Goal: Information Seeking & Learning: Understand process/instructions

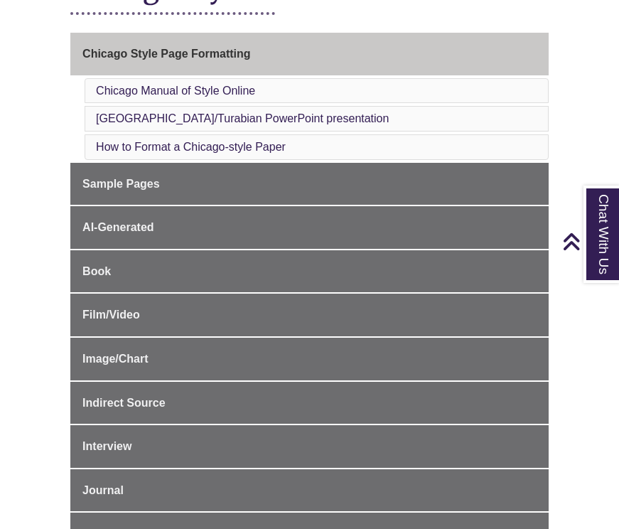
scroll to position [342, 0]
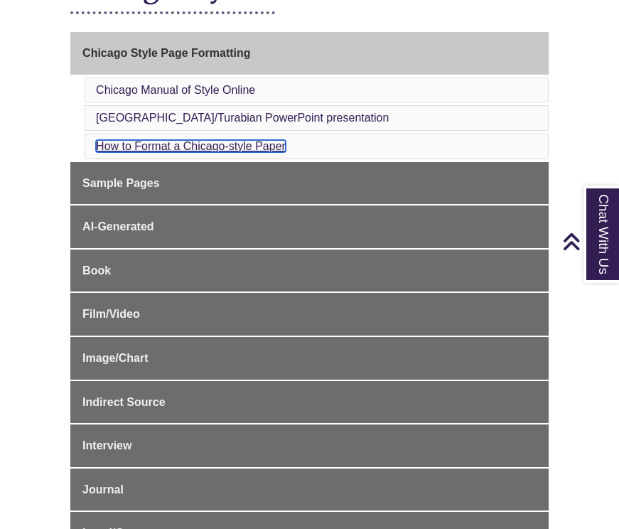
click at [141, 144] on link "How to Format a Chicago-style Paper" at bounding box center [191, 146] width 190 height 12
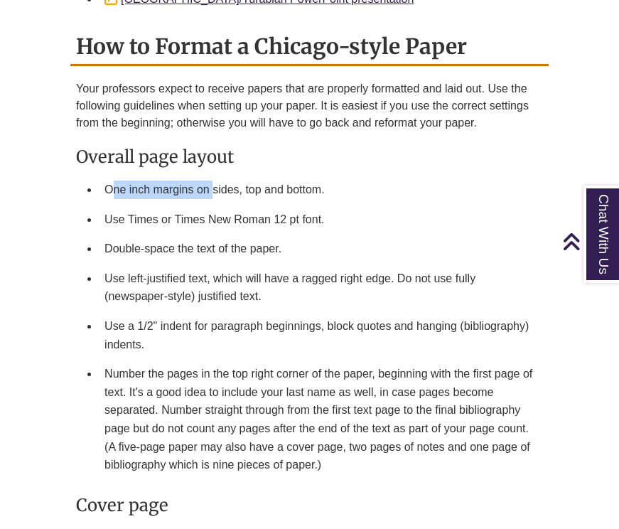
drag, startPoint x: 116, startPoint y: 154, endPoint x: 215, endPoint y: 169, distance: 99.8
click at [215, 175] on li "One inch margins on sides, top and bottom." at bounding box center [321, 190] width 444 height 30
click at [193, 175] on li "One inch margins on sides, top and bottom." at bounding box center [321, 190] width 444 height 30
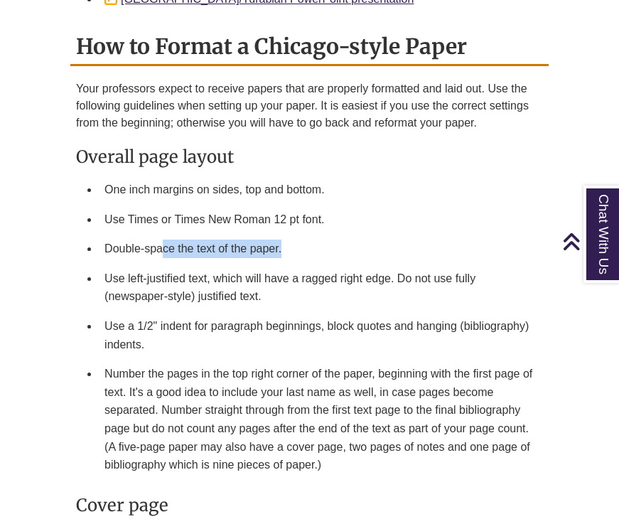
drag, startPoint x: 164, startPoint y: 225, endPoint x: 202, endPoint y: 229, distance: 38.6
click at [202, 234] on li "Double-space the text of the paper." at bounding box center [321, 249] width 444 height 30
drag, startPoint x: 145, startPoint y: 245, endPoint x: 210, endPoint y: 272, distance: 70.1
click at [210, 272] on li "Use left-justified text, which will have a ragged right edge. Do not use fully …" at bounding box center [321, 288] width 444 height 48
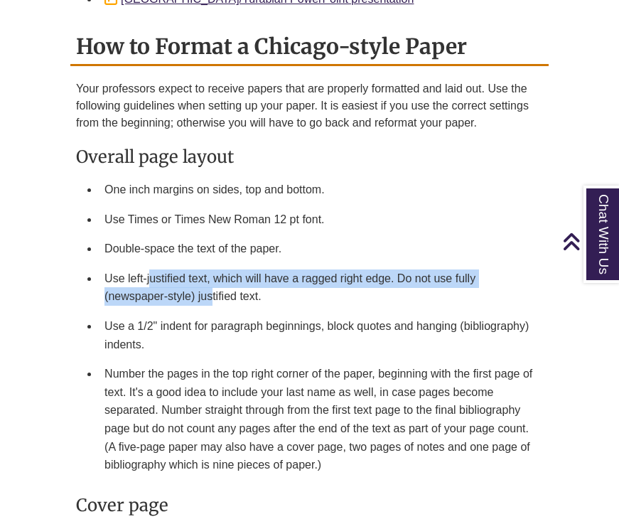
drag, startPoint x: 210, startPoint y: 272, endPoint x: 155, endPoint y: 252, distance: 58.0
click at [154, 264] on li "Use left-justified text, which will have a ragged right edge. Do not use fully …" at bounding box center [321, 288] width 444 height 48
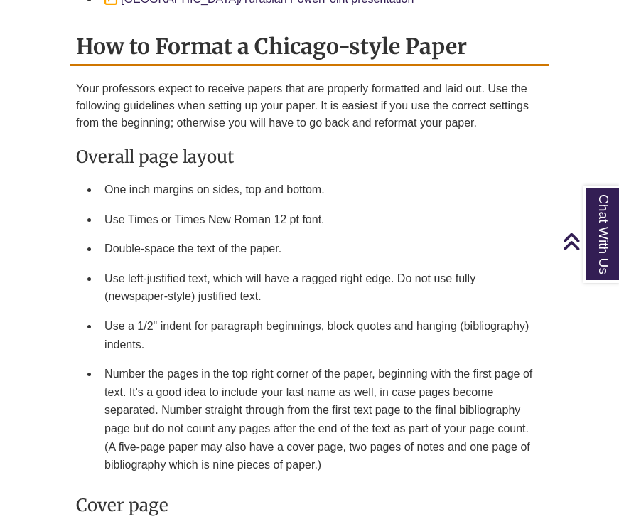
click at [157, 264] on li "Use left-justified text, which will have a ragged right edge. Do not use fully …" at bounding box center [321, 288] width 444 height 48
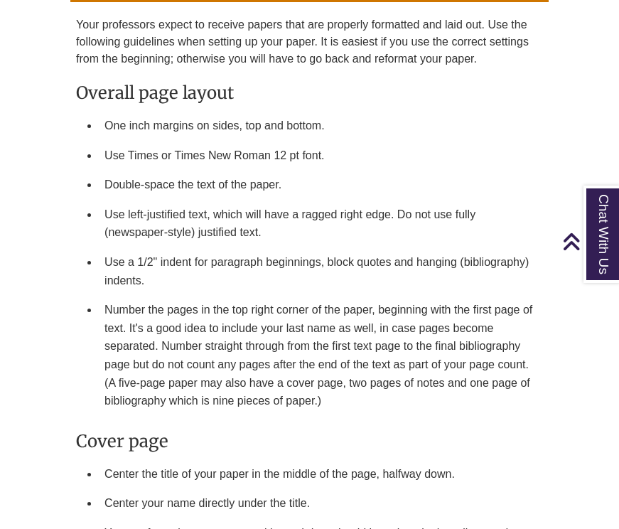
scroll to position [1672, 0]
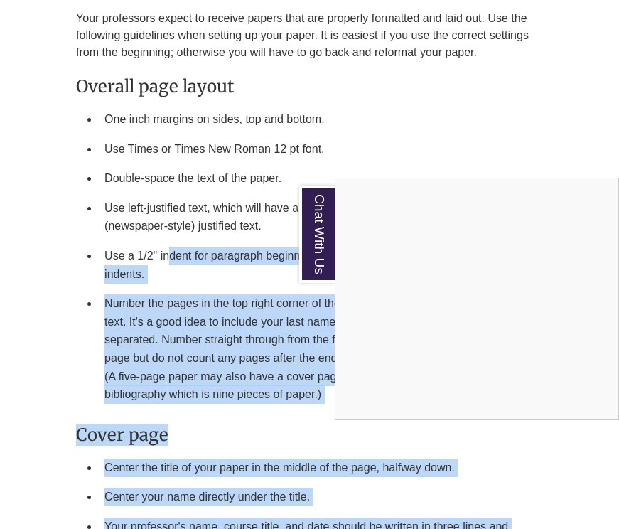
drag, startPoint x: 171, startPoint y: 225, endPoint x: 186, endPoint y: 242, distance: 23.1
click at [186, 242] on div "Chat With Us" at bounding box center [309, 264] width 619 height 529
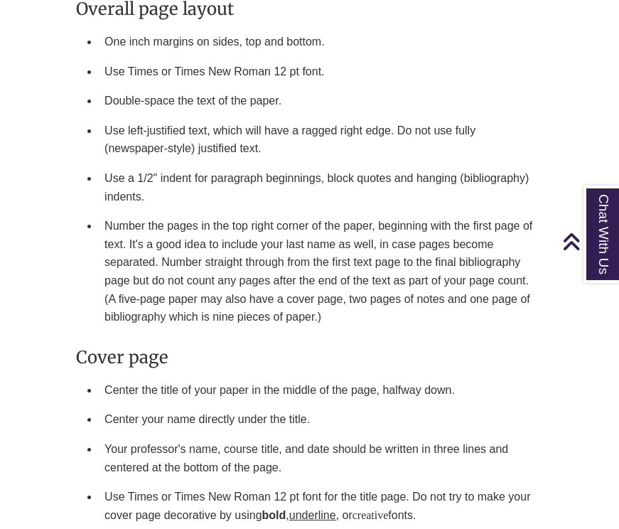
scroll to position [1763, 0]
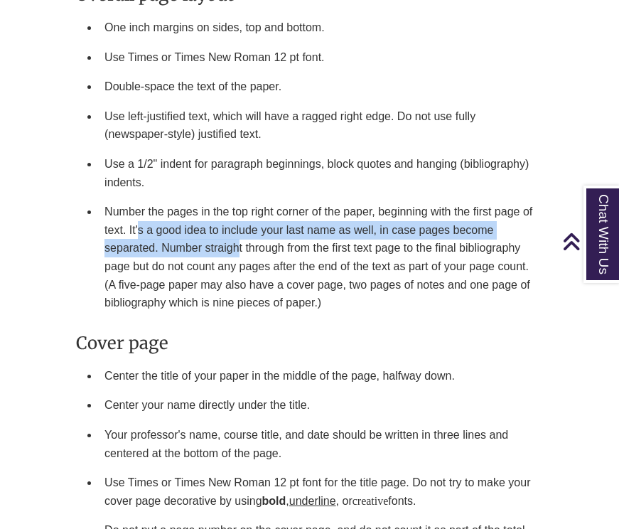
drag, startPoint x: 137, startPoint y: 205, endPoint x: 240, endPoint y: 220, distance: 104.2
click at [240, 220] on li "Number the pages in the top right corner of the paper, beginning with the first…" at bounding box center [321, 257] width 444 height 121
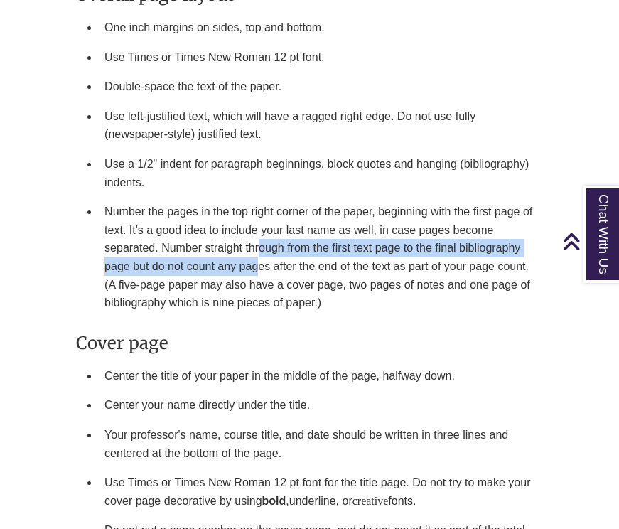
drag, startPoint x: 259, startPoint y: 225, endPoint x: 259, endPoint y: 241, distance: 15.6
click at [259, 241] on li "Number the pages in the top right corner of the paper, beginning with the first…" at bounding box center [321, 257] width 444 height 121
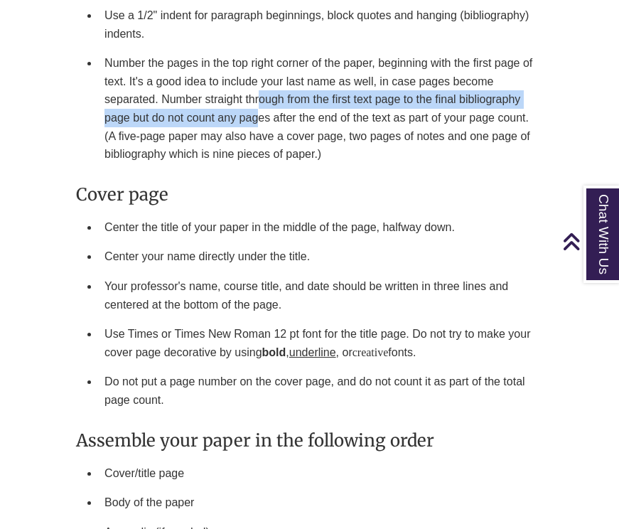
scroll to position [1921, 0]
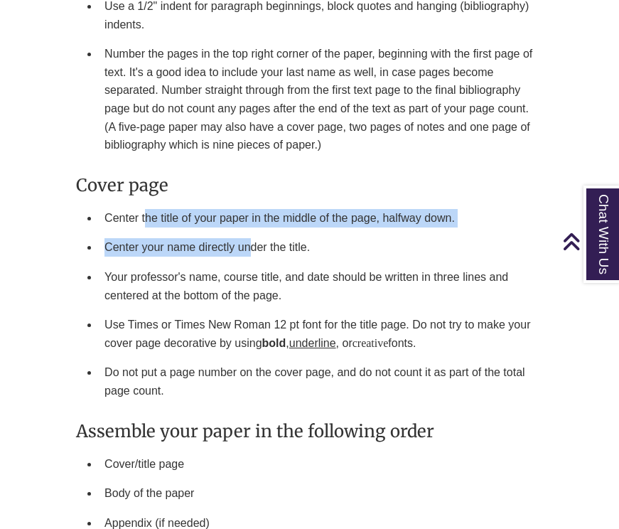
drag, startPoint x: 147, startPoint y: 187, endPoint x: 253, endPoint y: 215, distance: 109.5
click at [253, 215] on ul "Center the title of your paper in the middle of the page, halfway down. Center …" at bounding box center [309, 304] width 467 height 203
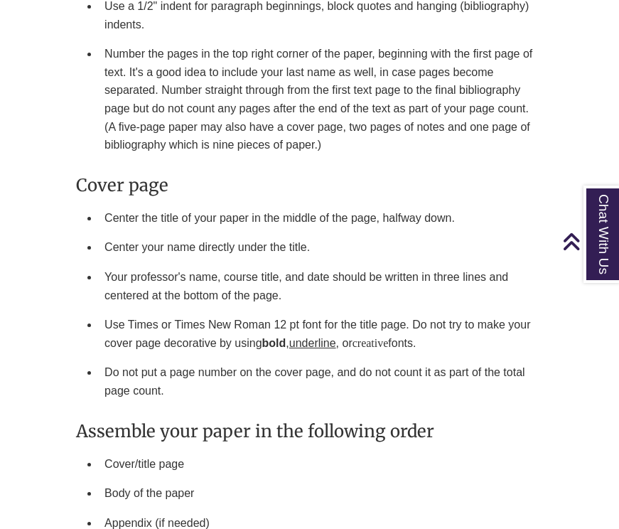
click at [178, 267] on li "Your professor's name, course title, and date should be written in three lines …" at bounding box center [321, 286] width 444 height 48
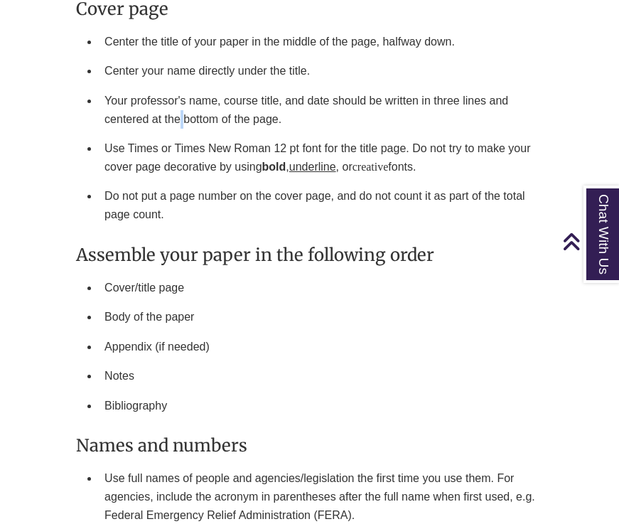
scroll to position [2102, 0]
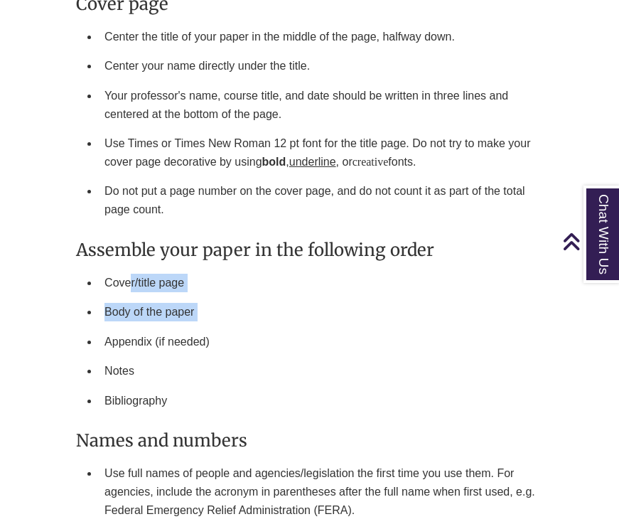
drag, startPoint x: 132, startPoint y: 250, endPoint x: 179, endPoint y: 298, distance: 66.9
click at [179, 298] on ul "Cover/title page Body of the paper Appendix (if needed) Notes Bibliography" at bounding box center [309, 342] width 467 height 148
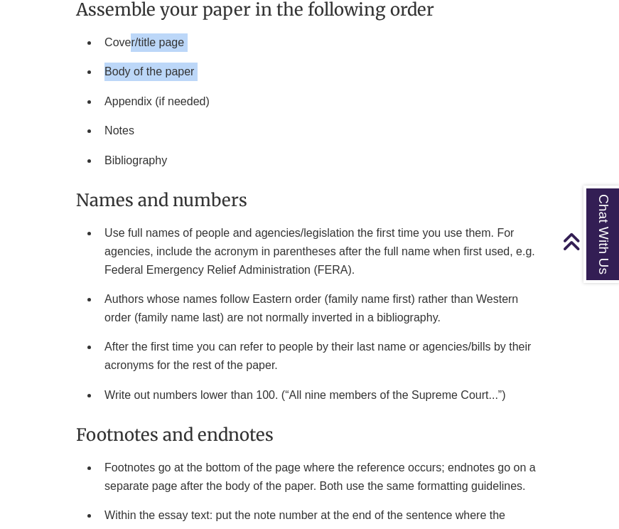
scroll to position [2349, 0]
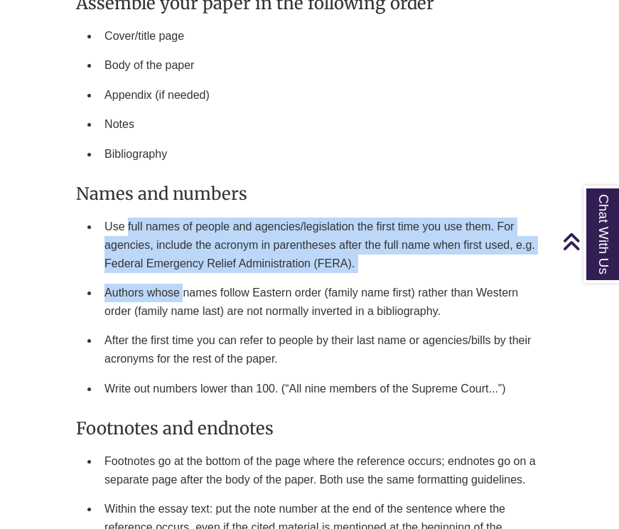
drag, startPoint x: 128, startPoint y: 204, endPoint x: 185, endPoint y: 268, distance: 85.6
click at [185, 268] on ul "Use full names of people and agencies/legislation the first time you use them. …" at bounding box center [309, 307] width 467 height 191
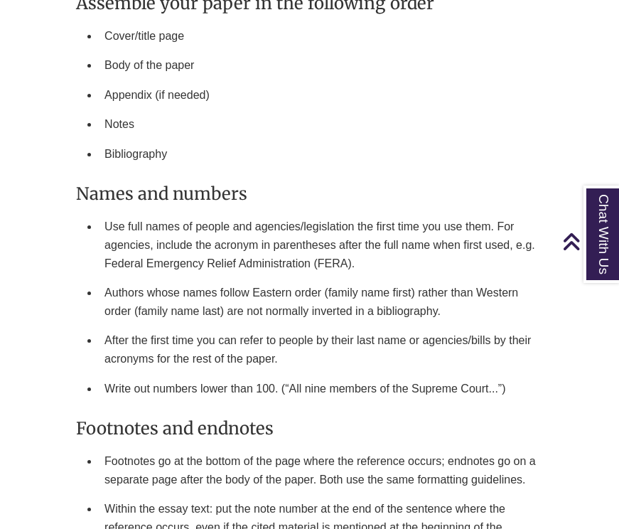
click at [140, 326] on li "After the first time you can refer to people by their last name or agencies/bil…" at bounding box center [321, 350] width 444 height 48
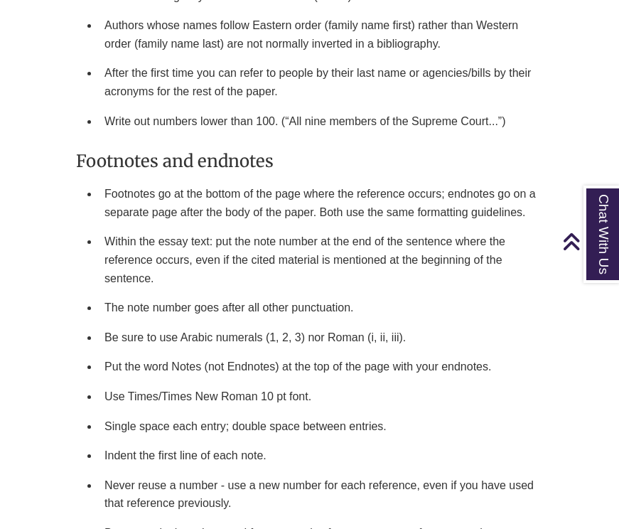
scroll to position [2625, 0]
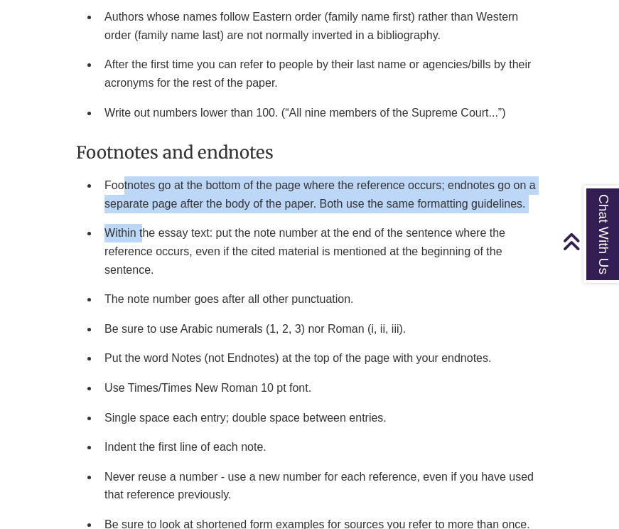
drag, startPoint x: 122, startPoint y: 151, endPoint x: 141, endPoint y: 192, distance: 45.2
click at [141, 192] on ul "Footnotes go at the bottom of the page where the reference occurs; endnotes go …" at bounding box center [309, 379] width 467 height 417
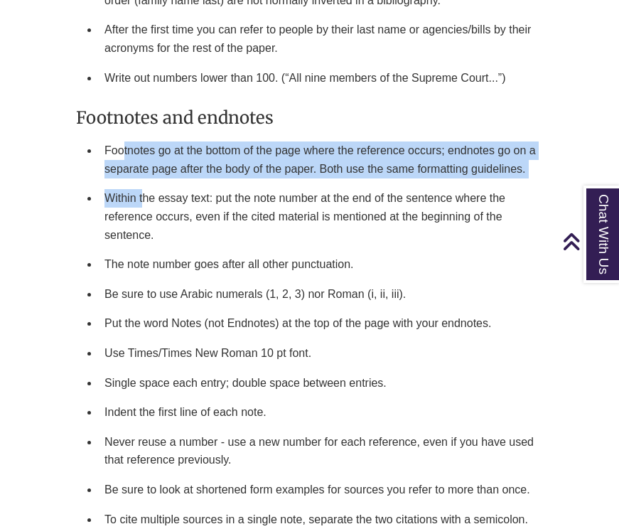
scroll to position [2663, 0]
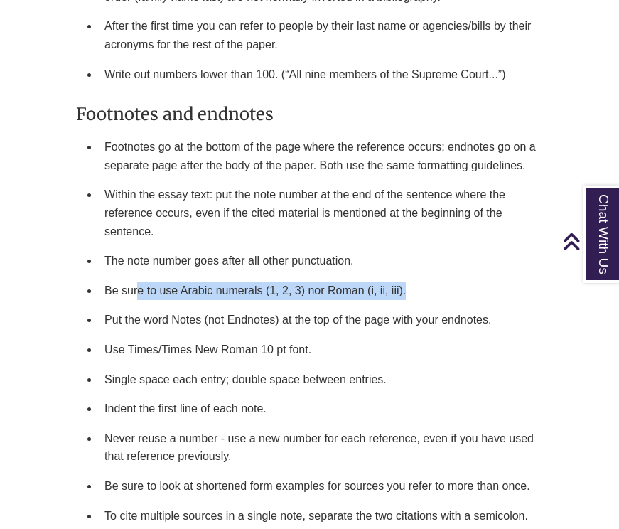
drag, startPoint x: 140, startPoint y: 260, endPoint x: 150, endPoint y: 272, distance: 15.1
click at [150, 276] on li "Be sure to use Arabic numerals (1, 2, 3) nor Roman (i, ii, iii)." at bounding box center [321, 291] width 444 height 30
click at [178, 276] on li "Be sure to use Arabic numerals (1, 2, 3) nor Roman (i, ii, iii)." at bounding box center [321, 291] width 444 height 30
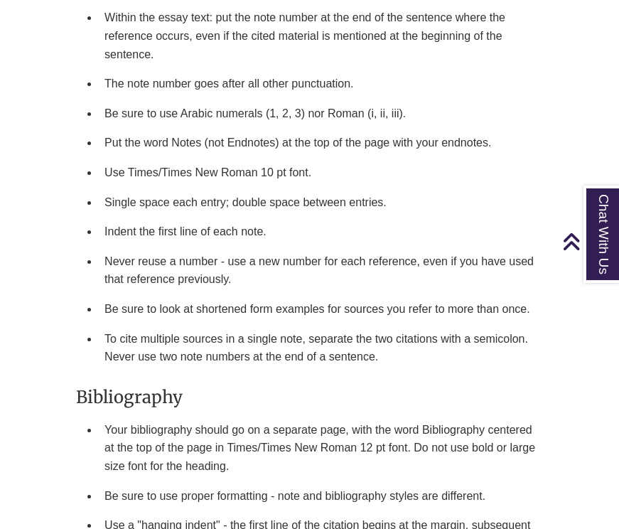
scroll to position [2863, 0]
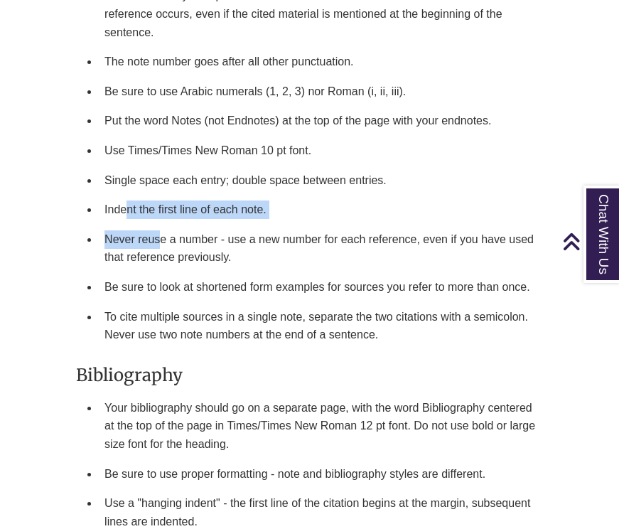
drag, startPoint x: 126, startPoint y: 174, endPoint x: 161, endPoint y: 204, distance: 46.4
click at [161, 204] on ul "Footnotes go at the bottom of the page where the reference occurs; endnotes go …" at bounding box center [309, 141] width 467 height 417
click at [163, 225] on li "Never reuse a number - use a new number for each reference, even if you have us…" at bounding box center [321, 249] width 444 height 48
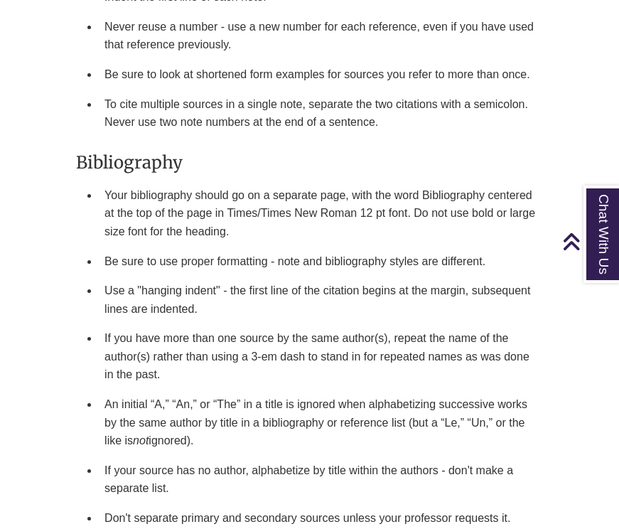
scroll to position [3076, 0]
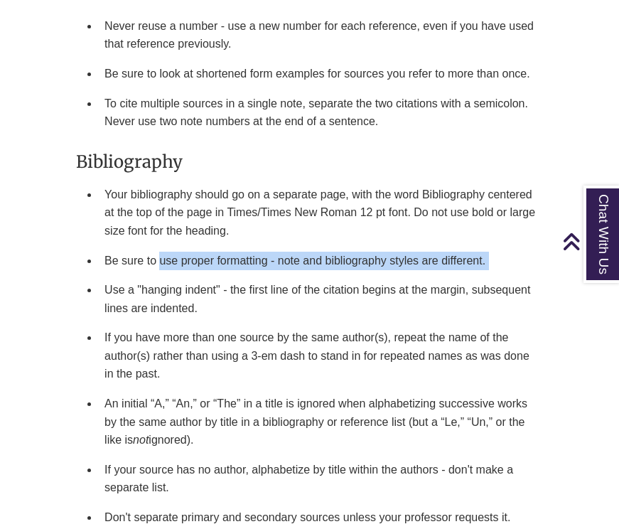
drag, startPoint x: 158, startPoint y: 229, endPoint x: 203, endPoint y: 245, distance: 47.7
click at [203, 245] on ul "Your bibliography should go on a separate page, with the word Bibliography cent…" at bounding box center [309, 356] width 467 height 353
click at [176, 246] on li "Be sure to use proper formatting - note and bibliography styles are different." at bounding box center [321, 261] width 444 height 30
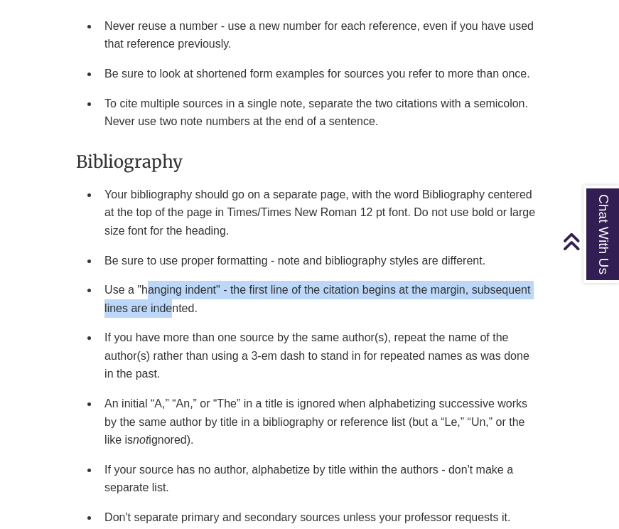
drag, startPoint x: 151, startPoint y: 254, endPoint x: 174, endPoint y: 284, distance: 38.5
click at [174, 284] on li "Use a "hanging indent" - the first line of the citation begins at the margin, s…" at bounding box center [321, 299] width 444 height 48
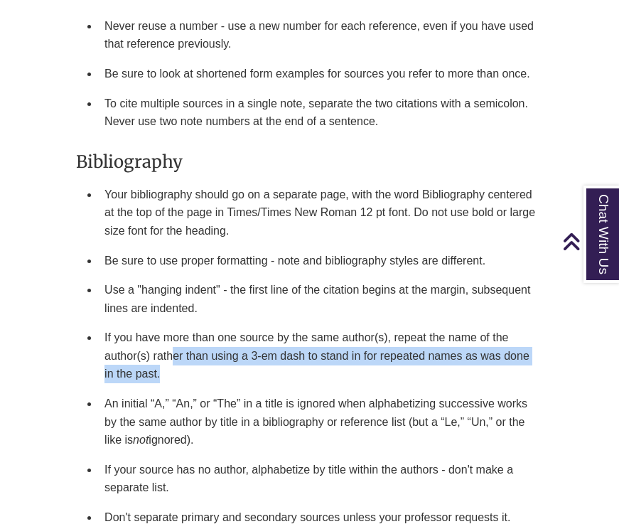
drag, startPoint x: 173, startPoint y: 315, endPoint x: 190, endPoint y: 341, distance: 30.8
click at [190, 341] on li "If you have more than one source by the same author(s), repeat the name of the …" at bounding box center [321, 356] width 444 height 66
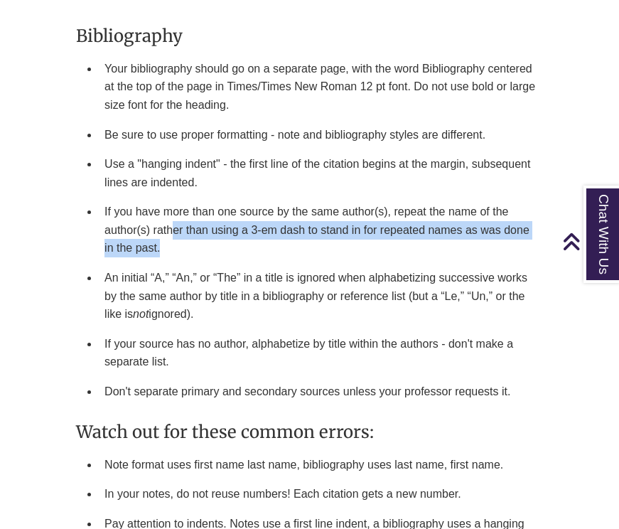
scroll to position [3211, 0]
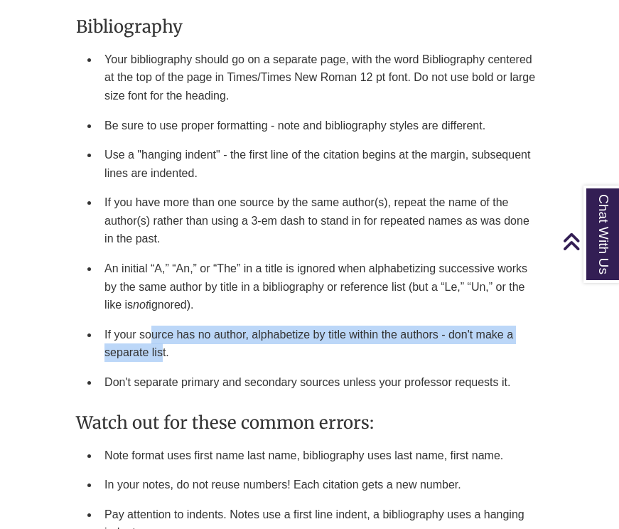
drag, startPoint x: 153, startPoint y: 311, endPoint x: 164, endPoint y: 328, distance: 20.7
click at [163, 328] on li "If your source has no author, alphabetize by title within the authors - don't m…" at bounding box center [321, 344] width 444 height 48
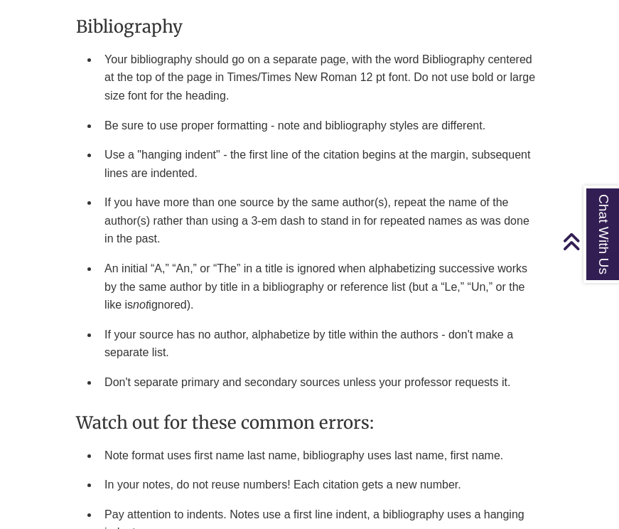
click at [163, 368] on li "Don't separate primary and secondary sources unless your professor requests it." at bounding box center [321, 383] width 444 height 30
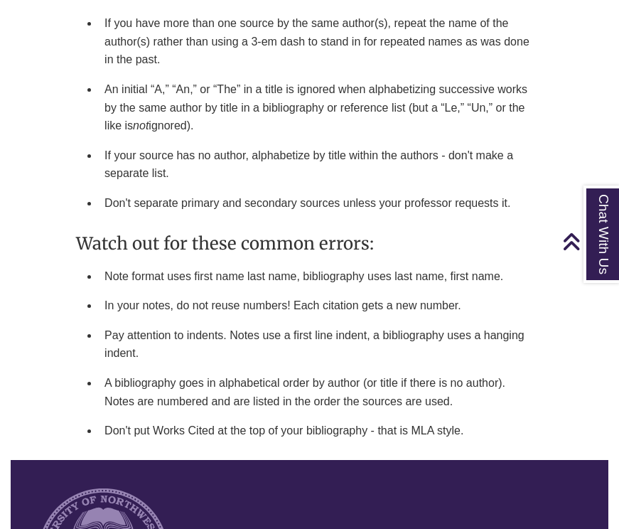
scroll to position [3392, 0]
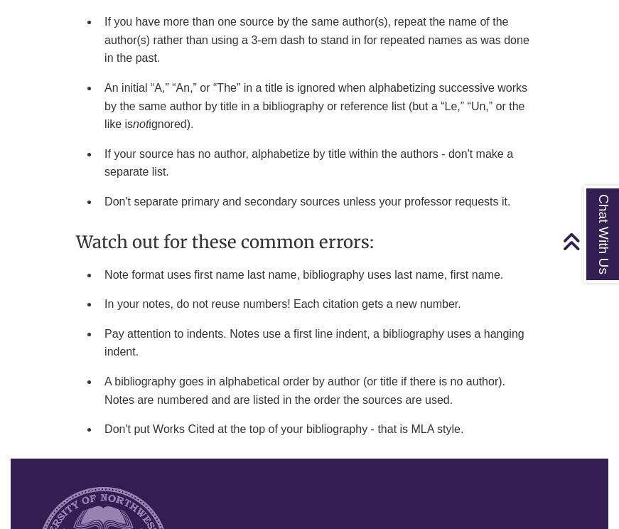
click at [142, 260] on li "Note format uses first name last name, bibliography uses last name, first name." at bounding box center [321, 275] width 444 height 30
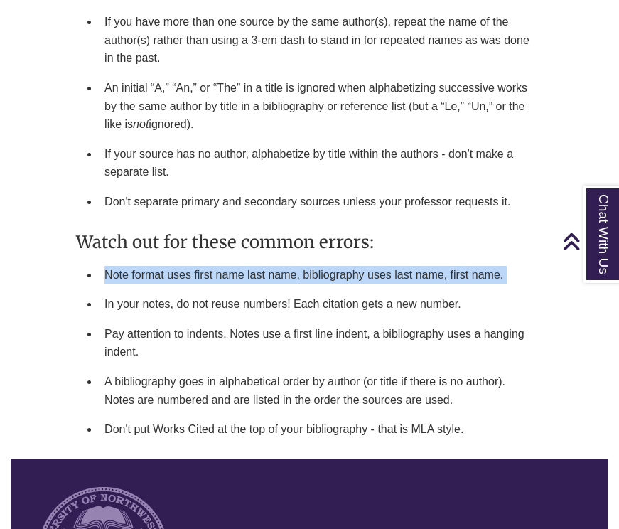
click at [142, 260] on li "Note format uses first name last name, bibliography uses last name, first name." at bounding box center [321, 275] width 444 height 30
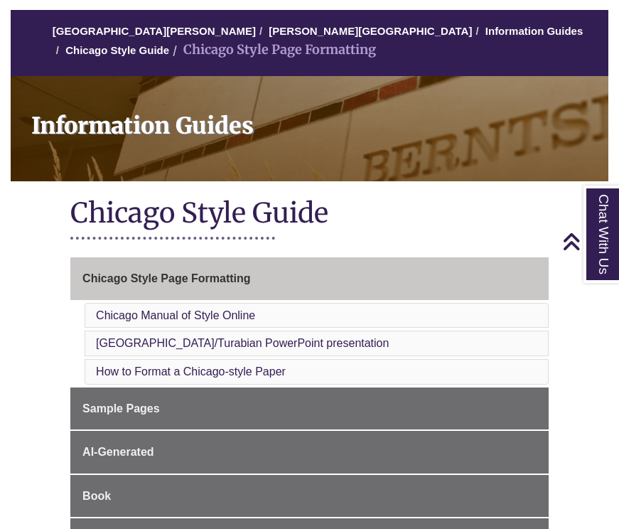
scroll to position [110, 0]
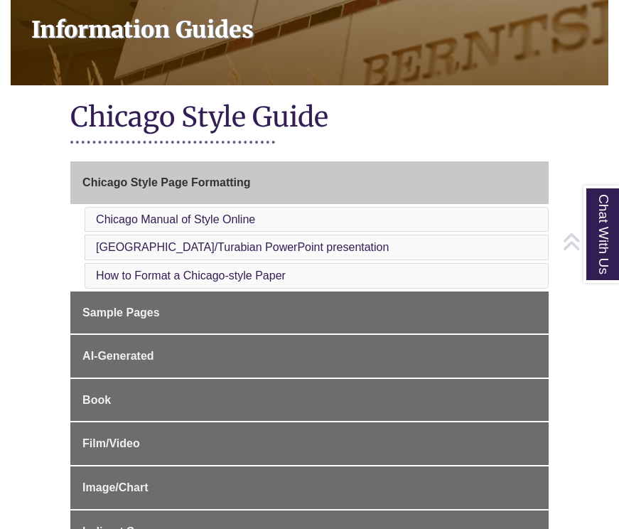
scroll to position [217, 0]
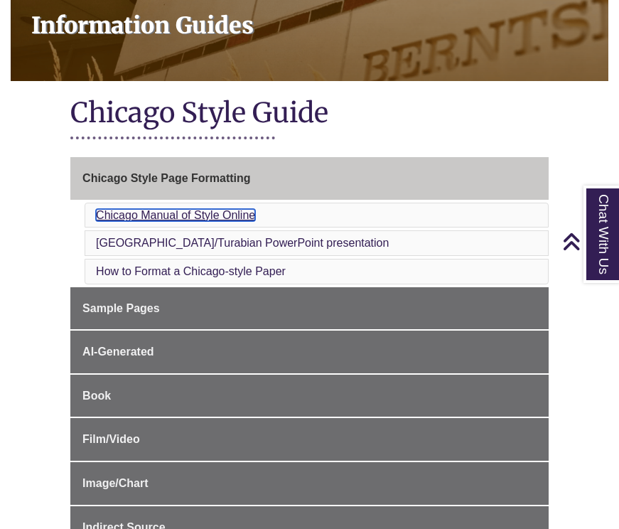
click at [114, 214] on link "Chicago Manual of Style Online" at bounding box center [175, 215] width 159 height 12
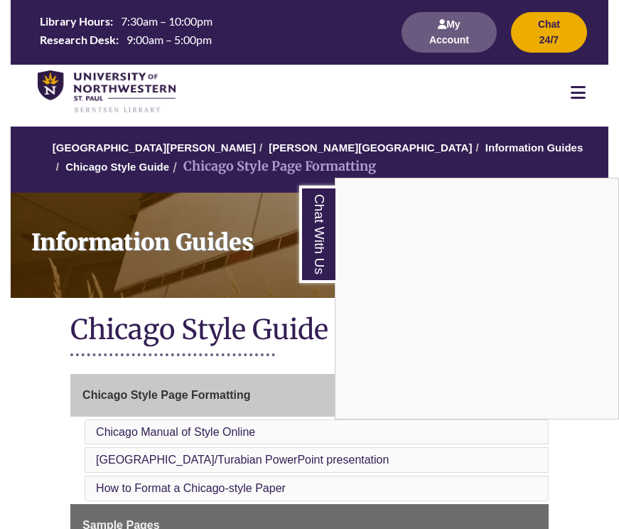
scroll to position [217, 0]
